Goal: Task Accomplishment & Management: Use online tool/utility

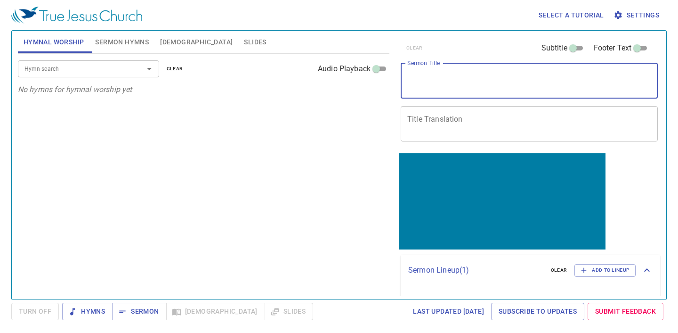
click at [516, 75] on textarea "Sermon Title" at bounding box center [529, 81] width 244 height 18
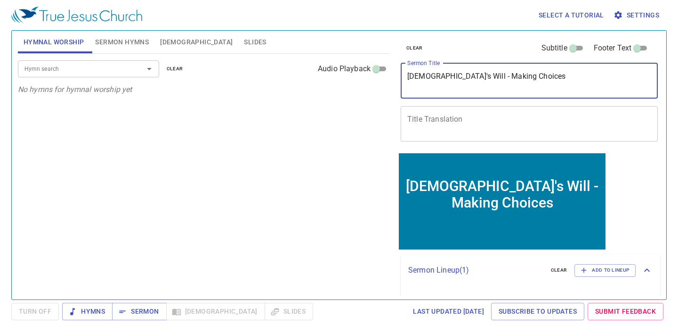
type textarea "God's Will - Making Choices"
click at [104, 47] on span "Sermon Hymns" at bounding box center [122, 42] width 54 height 12
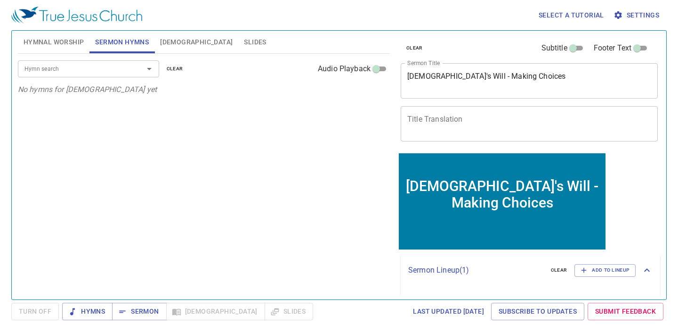
click at [99, 71] on input "Hymn search" at bounding box center [75, 68] width 108 height 11
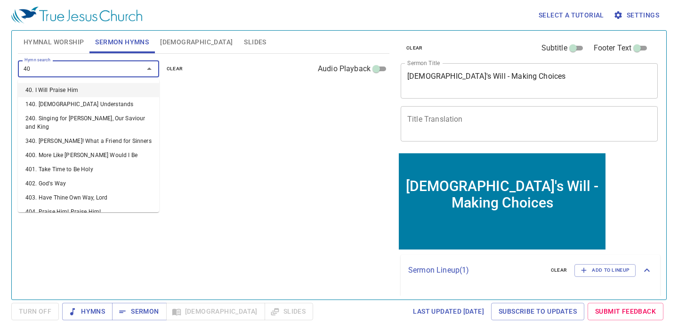
type input "402"
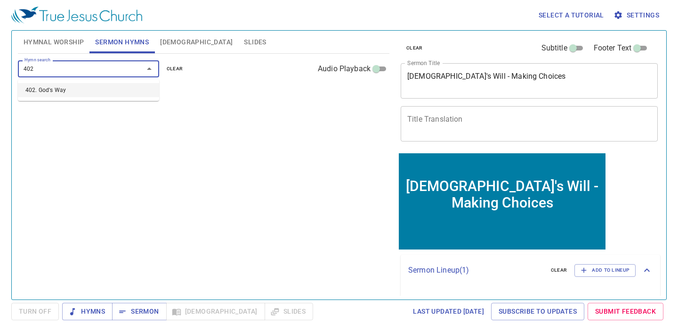
click at [95, 90] on li "402. God's Way" at bounding box center [88, 90] width 141 height 14
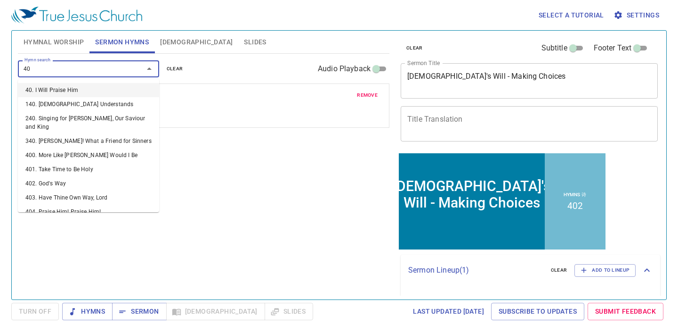
type input "403"
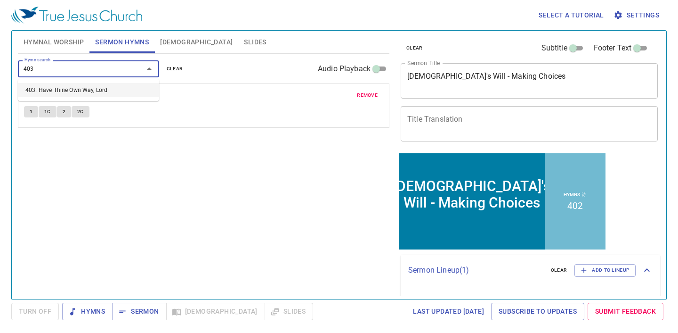
click at [87, 93] on li "403. Have Thine Own Way, Lord" at bounding box center [88, 90] width 141 height 14
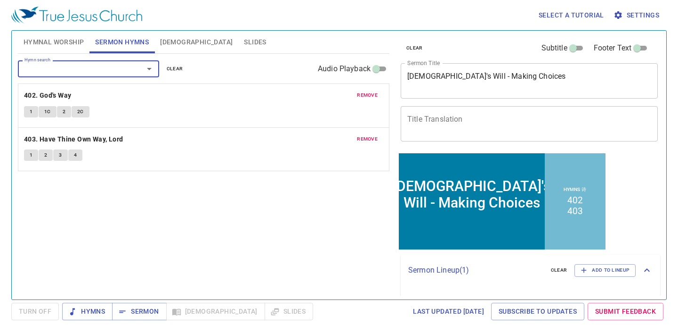
click at [574, 133] on div "x Title Translation" at bounding box center [529, 123] width 257 height 35
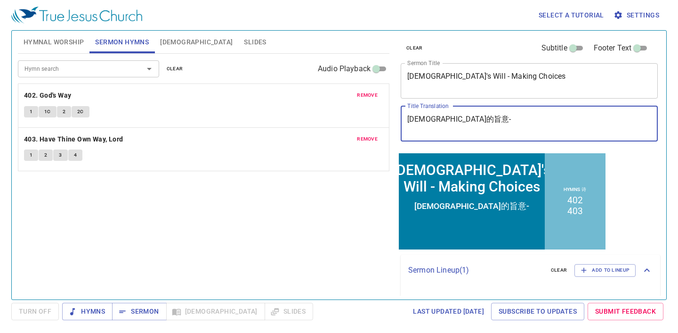
type textarea "神的旨意-z"
type textarea "[DEMOGRAPHIC_DATA]的旨意-做选择"
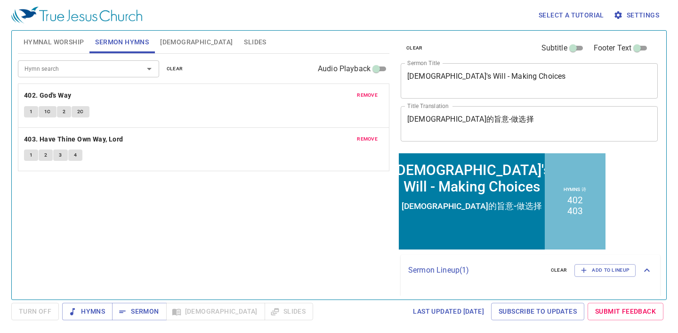
click at [60, 19] on img at bounding box center [76, 15] width 131 height 17
click at [60, 29] on div "Select a tutorial Settings" at bounding box center [337, 15] width 652 height 30
click at [61, 44] on span "Hymnal Worship" at bounding box center [54, 42] width 61 height 12
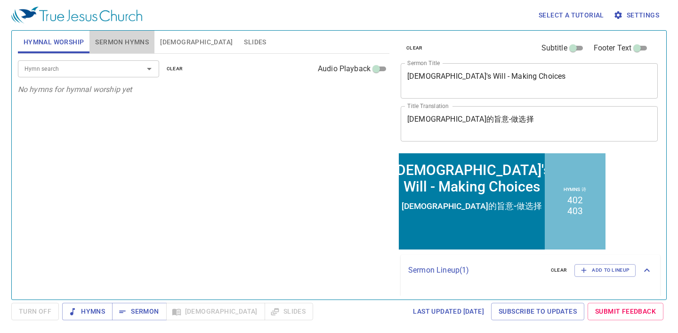
click at [95, 46] on span "Sermon Hymns" at bounding box center [122, 42] width 54 height 12
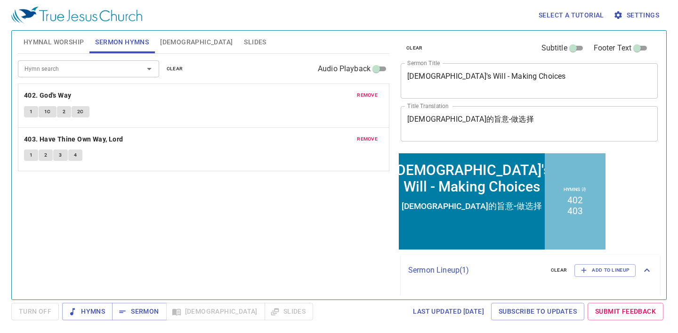
click at [40, 42] on span "Hymnal Worship" at bounding box center [54, 42] width 61 height 12
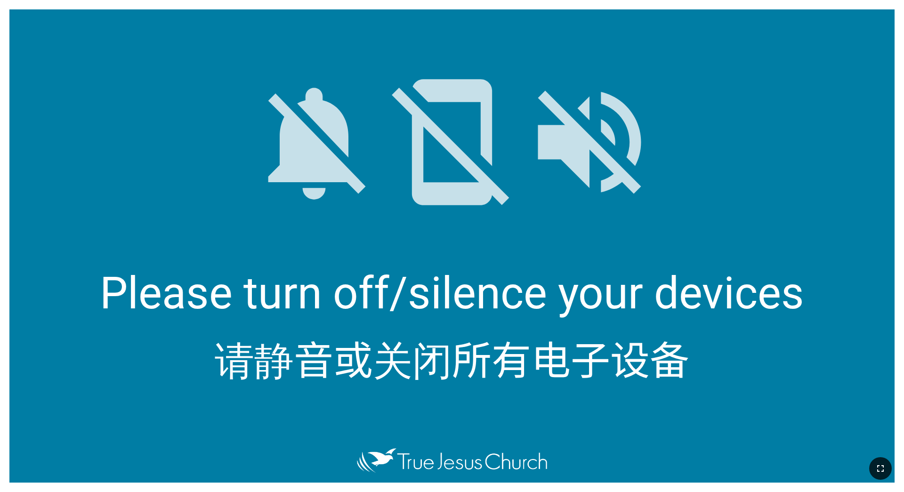
click at [376, 301] on icon "button" at bounding box center [880, 468] width 11 height 11
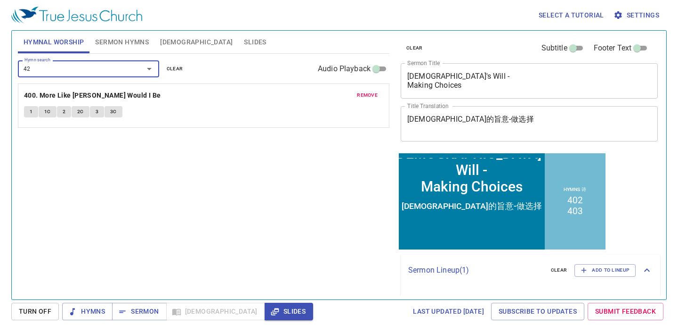
type input "428"
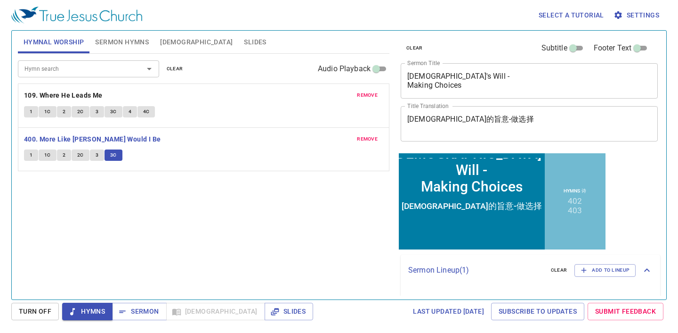
click at [130, 34] on button "Sermon Hymns" at bounding box center [122, 42] width 65 height 23
click at [126, 42] on span "Sermon Hymns" at bounding box center [122, 42] width 54 height 12
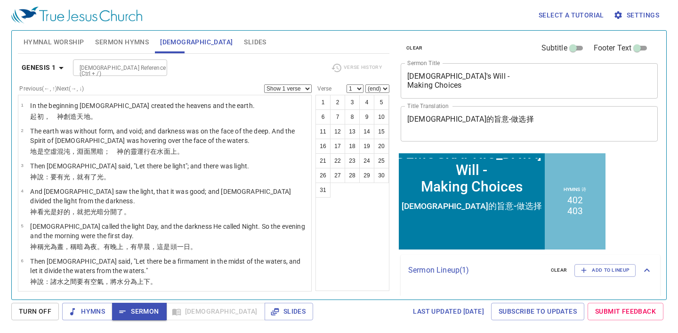
click at [34, 65] on b "Genesis 1" at bounding box center [39, 68] width 34 height 12
click at [38, 68] on div "Book Gen Ex Lev Num Deut [PERSON_NAME] [PERSON_NAME] 1 [PERSON_NAME] 2 [PERSON_…" at bounding box center [339, 166] width 678 height 333
drag, startPoint x: 34, startPoint y: 65, endPoint x: 38, endPoint y: 53, distance: 12.1
click at [38, 65] on div "Book Gen Ex Lev Num Deut [PERSON_NAME] [PERSON_NAME] 1 [PERSON_NAME] 2 [PERSON_…" at bounding box center [339, 166] width 678 height 333
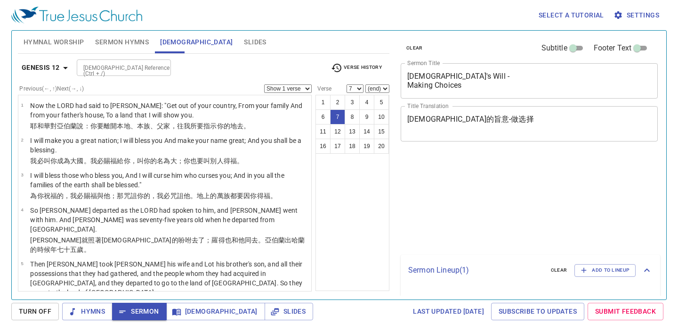
select select "7"
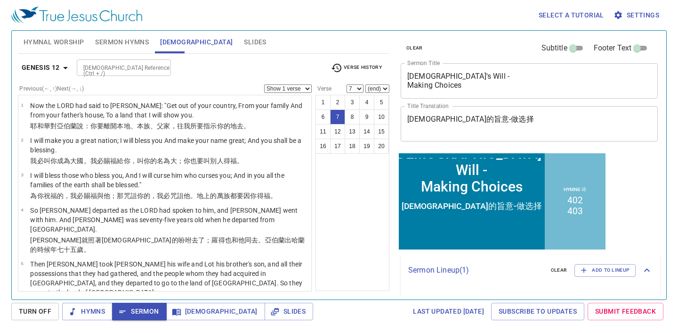
click at [54, 66] on b "Genesis 12" at bounding box center [41, 68] width 38 height 12
click at [65, 67] on div "Book Gen Ex Lev Num Deut Josh Judg Ruth 1 Sam 2 Sam 1 Kgs 2 Kgs 1 Chr 2 Chr Ezr…" at bounding box center [339, 166] width 678 height 333
click at [51, 67] on div "Book Gen Ex Lev Num Deut Josh Judg Ruth 1 Sam 2 Sam 1 Kgs 2 Kgs 1 Chr 2 Chr Ezr…" at bounding box center [339, 166] width 678 height 333
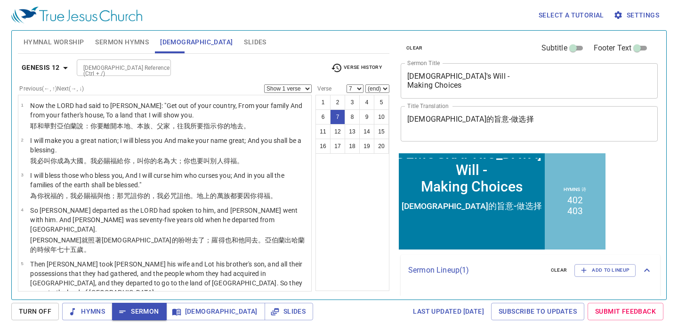
click at [34, 61] on div "Book Gen Ex Lev Num Deut Josh Judg Ruth 1 Sam 2 Sam 1 Kgs 2 Kgs 1 Chr 2 Chr Ezr…" at bounding box center [339, 166] width 678 height 333
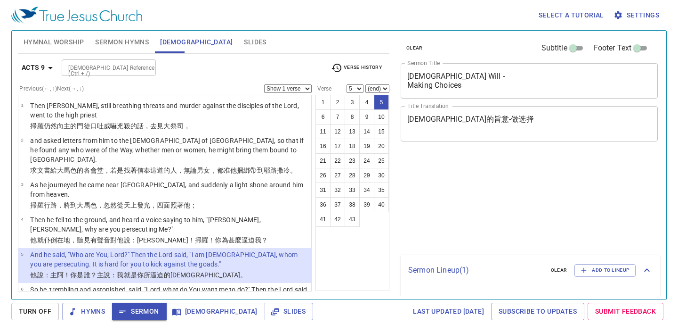
select select "5"
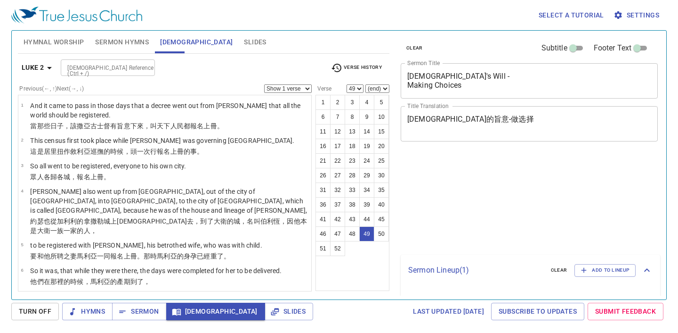
select select "49"
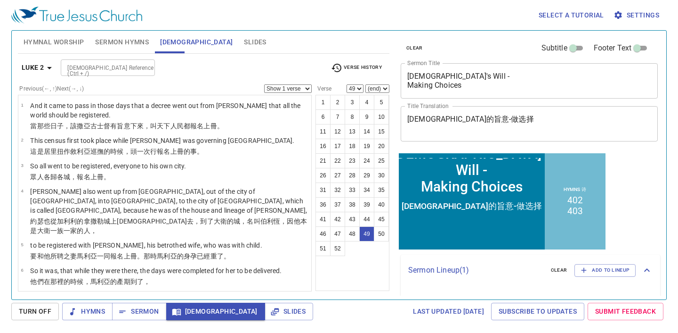
scroll to position [1517, 0]
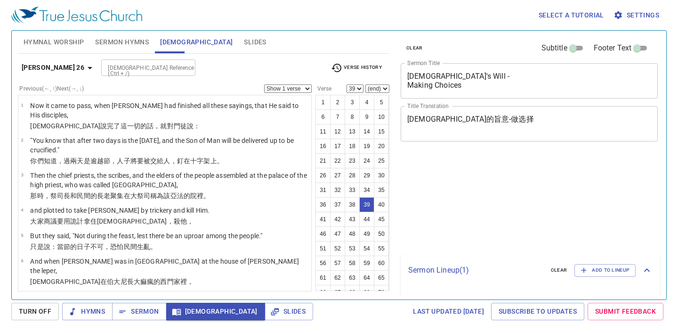
select select "39"
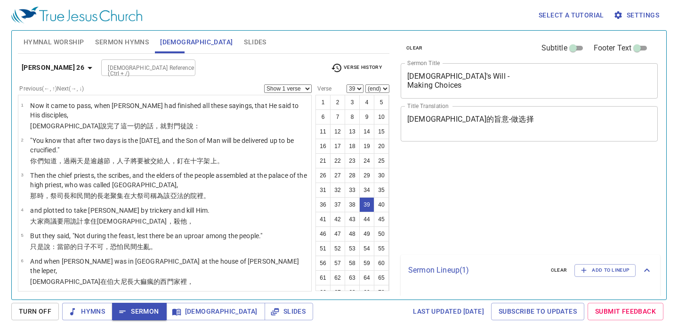
select select "39"
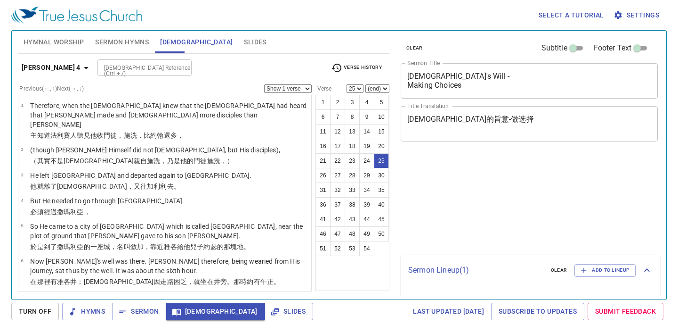
select select "25"
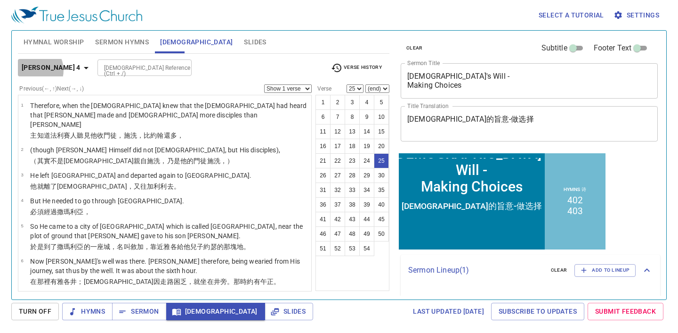
click at [32, 70] on b "John 4" at bounding box center [51, 68] width 59 height 12
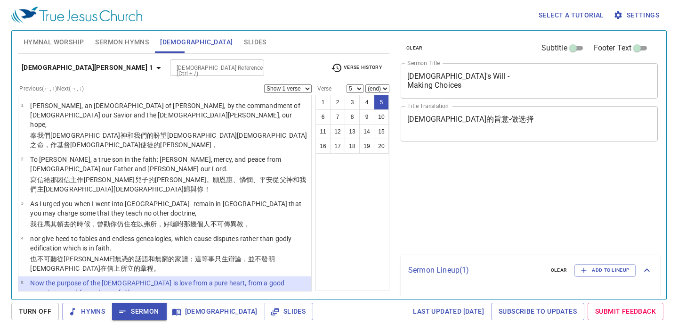
select select "5"
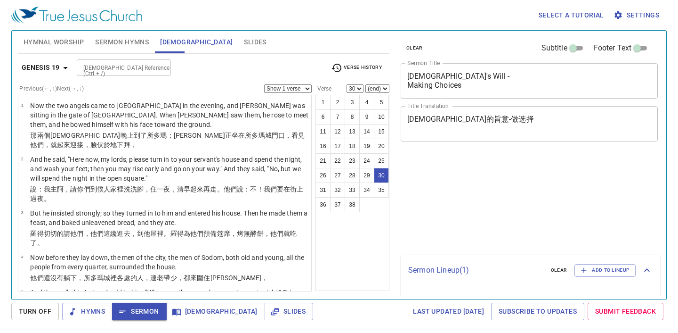
select select "30"
